Goal: Find specific page/section: Find specific page/section

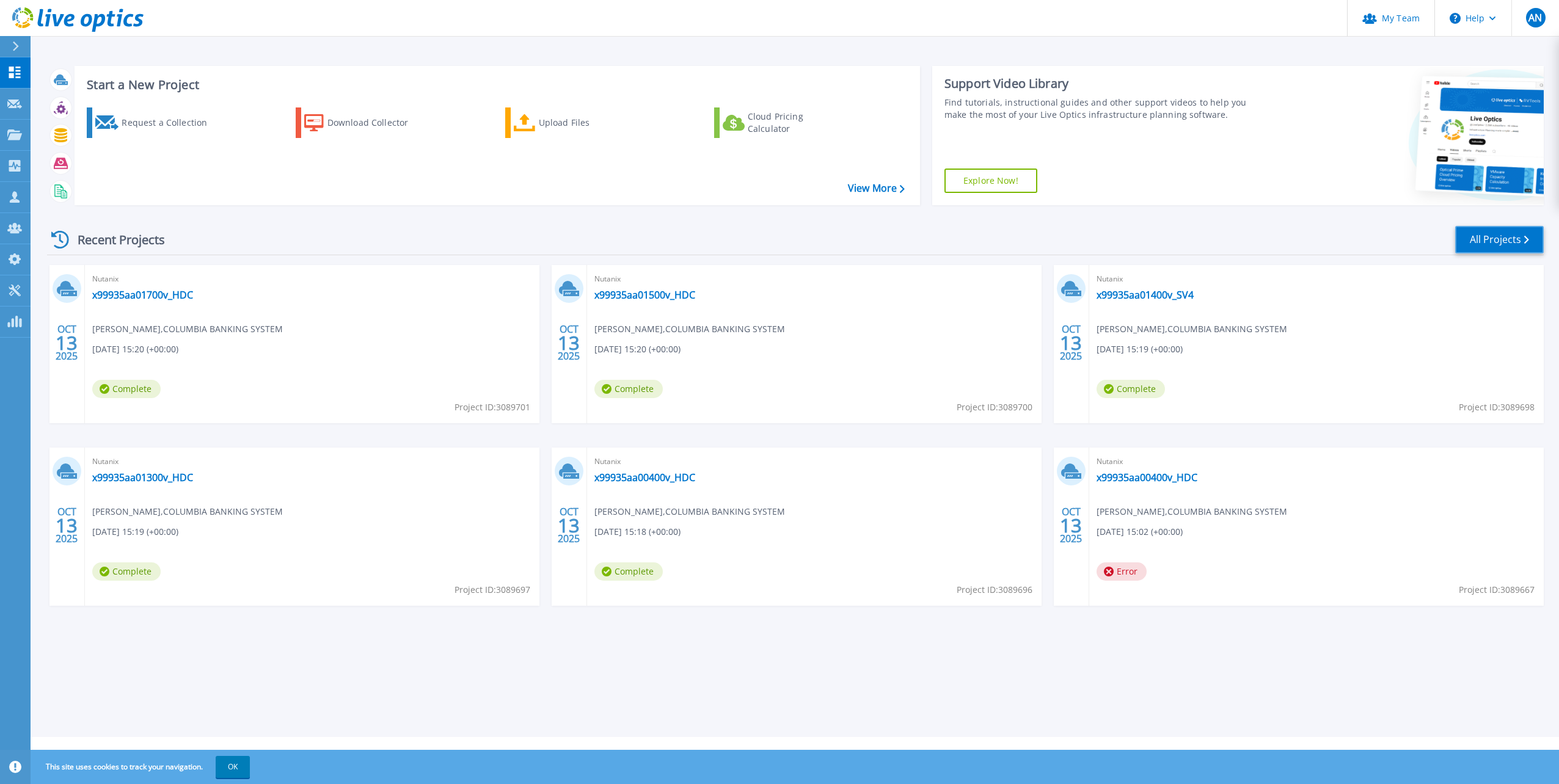
click at [1499, 243] on link "All Projects" at bounding box center [1500, 240] width 89 height 28
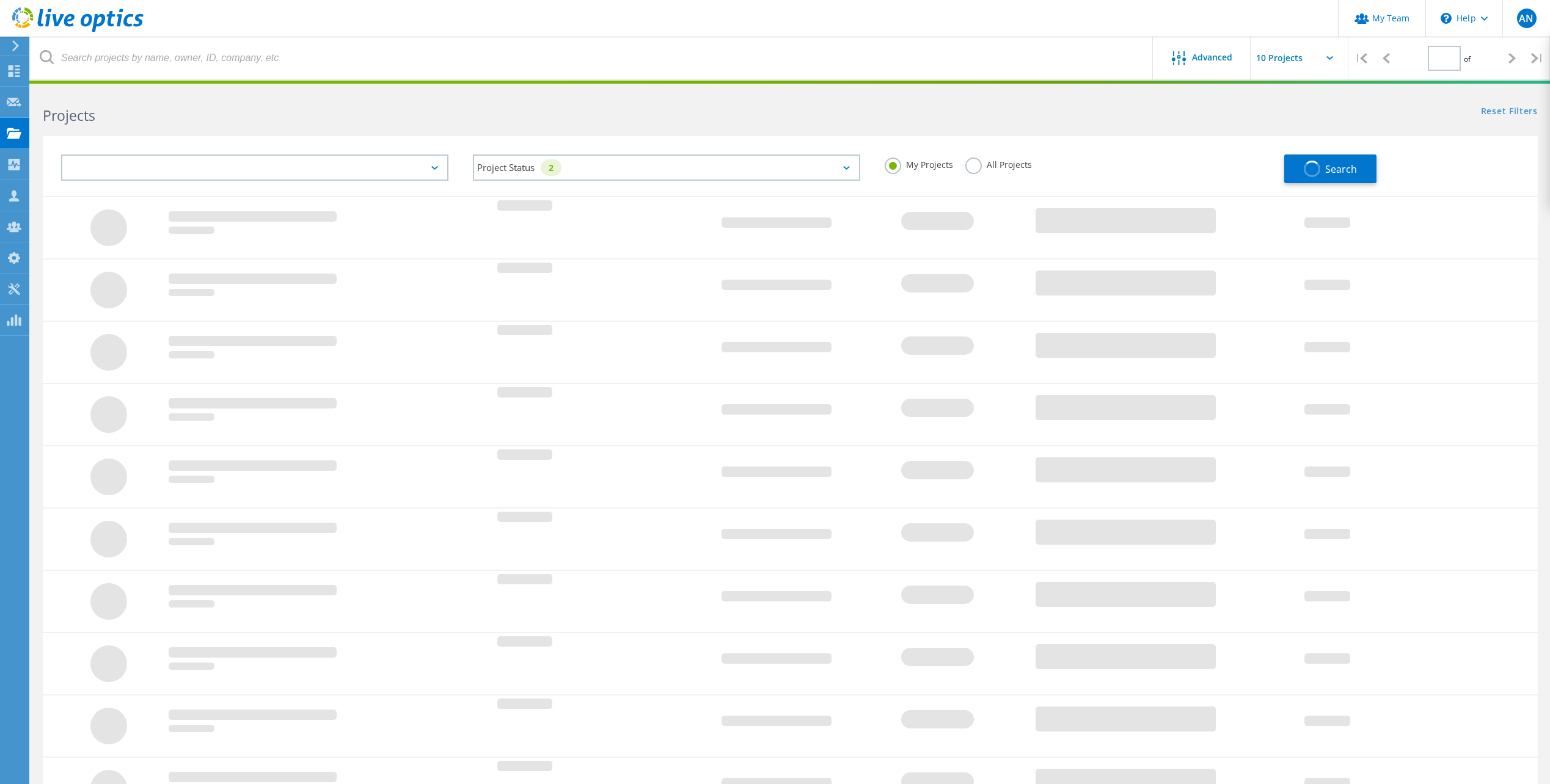
type input "1"
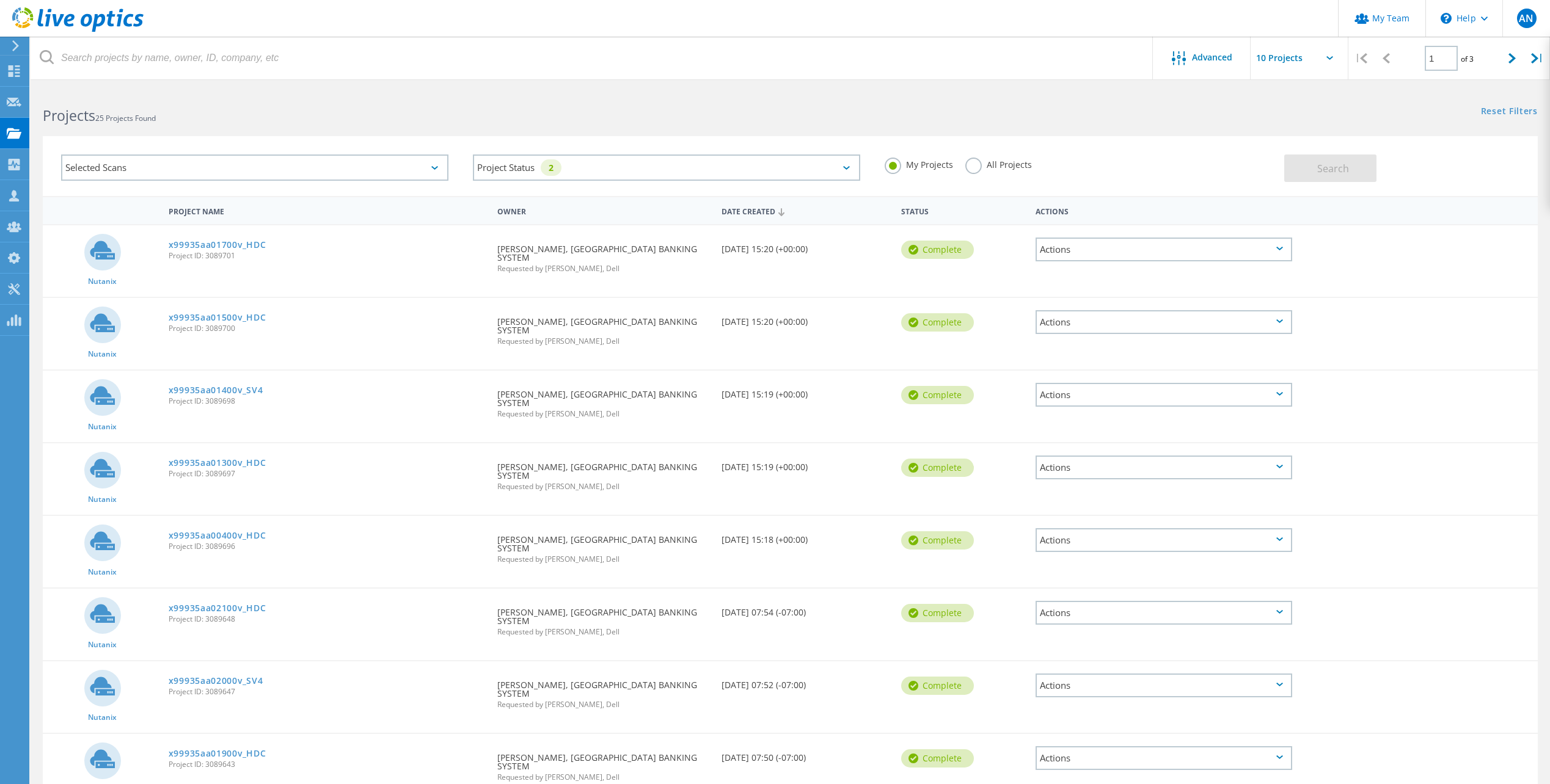
click at [974, 166] on label "All Projects" at bounding box center [998, 163] width 66 height 12
click at [0, 0] on input "All Projects" at bounding box center [0, 0] width 0 height 0
click at [1175, 244] on div "Actions" at bounding box center [1164, 250] width 256 height 23
click at [1155, 134] on div "Selected Scans Project Status 2 In Progress Complete Published Anonymous Archiv…" at bounding box center [790, 158] width 1520 height 75
click at [1341, 163] on span "Search" at bounding box center [1333, 168] width 32 height 13
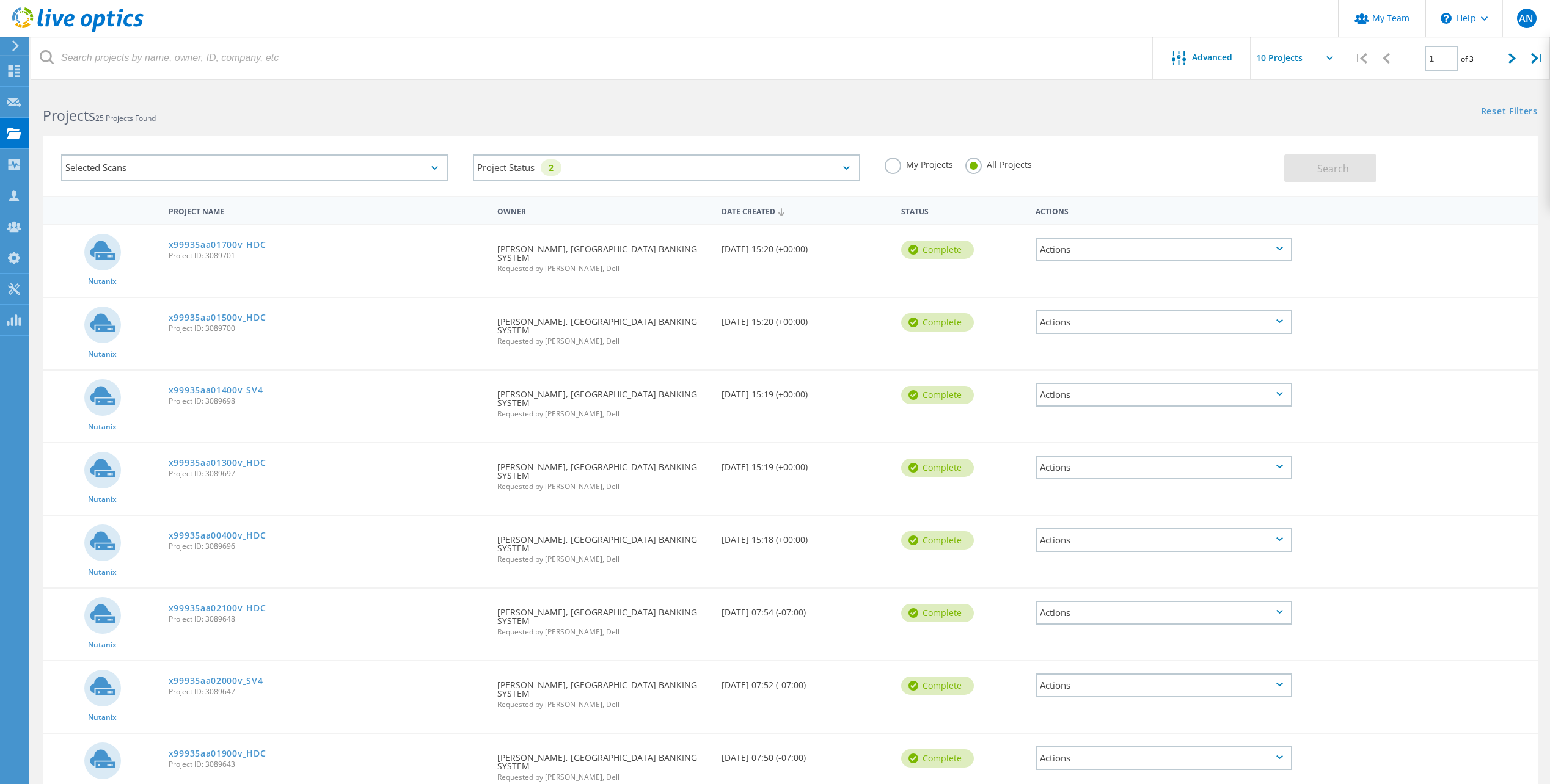
click at [1320, 50] on input "text" at bounding box center [1312, 58] width 122 height 43
click at [1279, 152] on div "Show 40 Projects" at bounding box center [1311, 151] width 121 height 20
type input "Show 40 Projects"
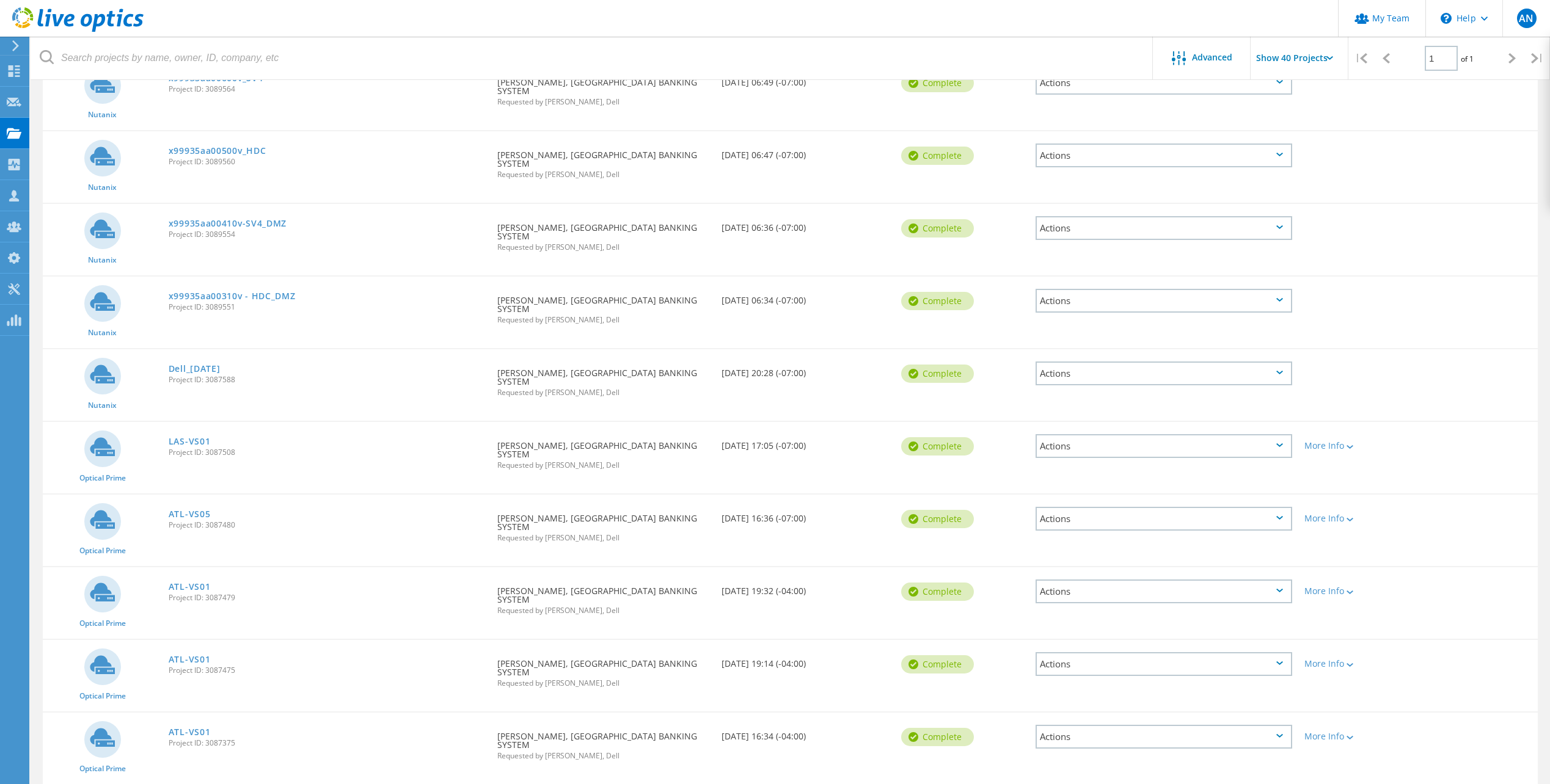
scroll to position [1092, 0]
